Goal: Check status

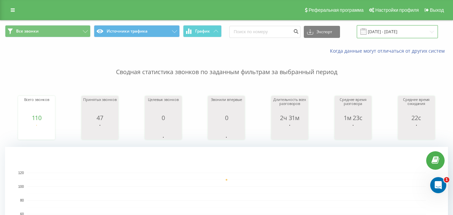
click at [410, 28] on input "[DATE] - [DATE]" at bounding box center [397, 31] width 81 height 13
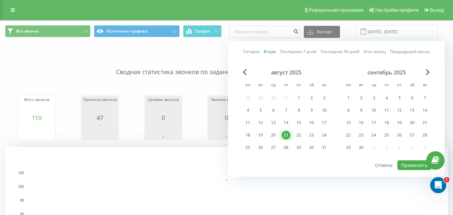
click at [300, 141] on div "август 2025 пн вт ср чт пт сб вс 28 29 30 31 1 2 3 4 5 6 7 8 9 10 11 12 13 14 1…" at bounding box center [285, 112] width 89 height 86
click at [299, 138] on div "22" at bounding box center [298, 135] width 9 height 9
click at [413, 168] on button "Применить" at bounding box center [414, 165] width 34 height 10
type input "[DATE] - [DATE]"
